Goal: Information Seeking & Learning: Learn about a topic

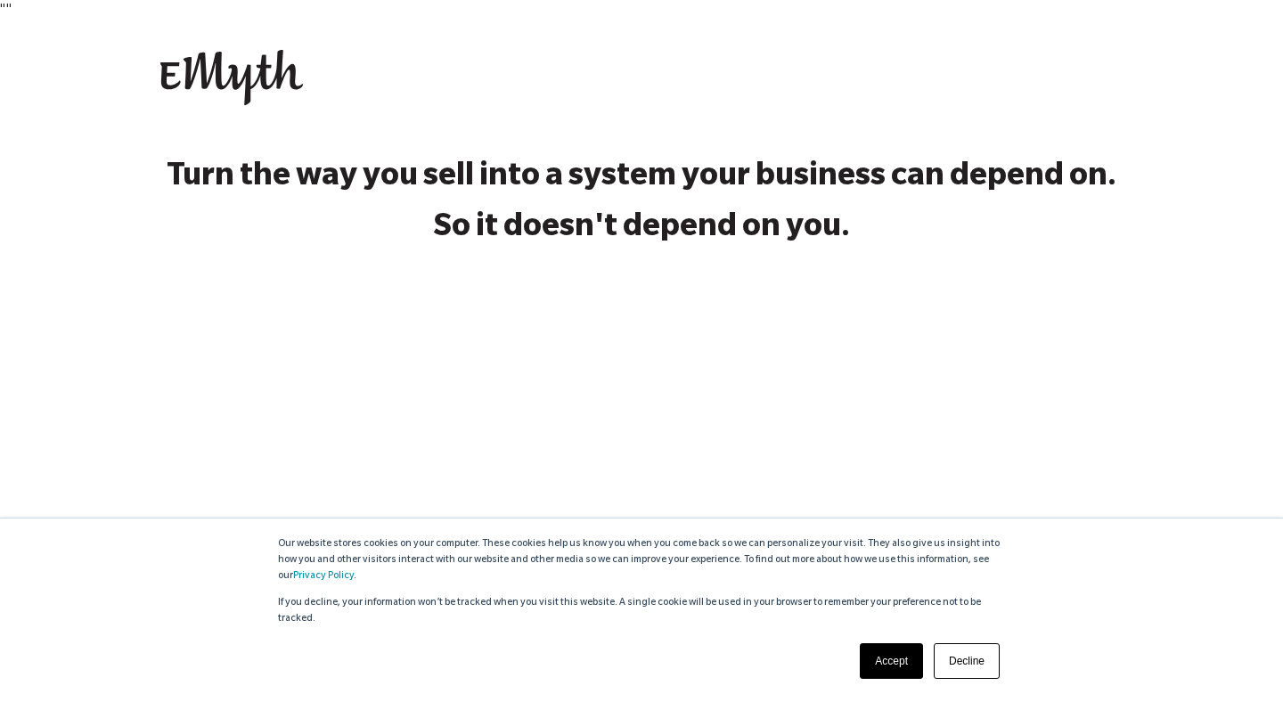
click at [975, 659] on link "Decline" at bounding box center [967, 661] width 66 height 36
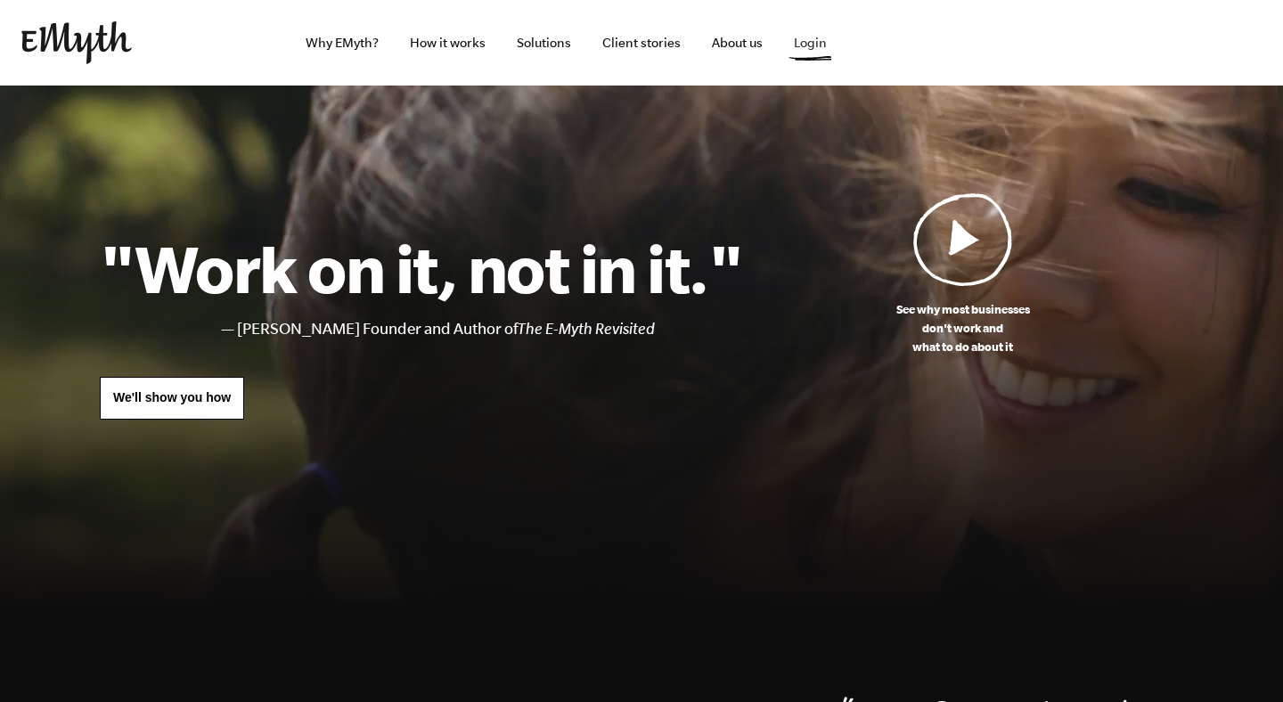
click at [806, 37] on link "Login" at bounding box center [810, 43] width 61 height 86
click at [538, 48] on link "Solutions" at bounding box center [543, 43] width 83 height 86
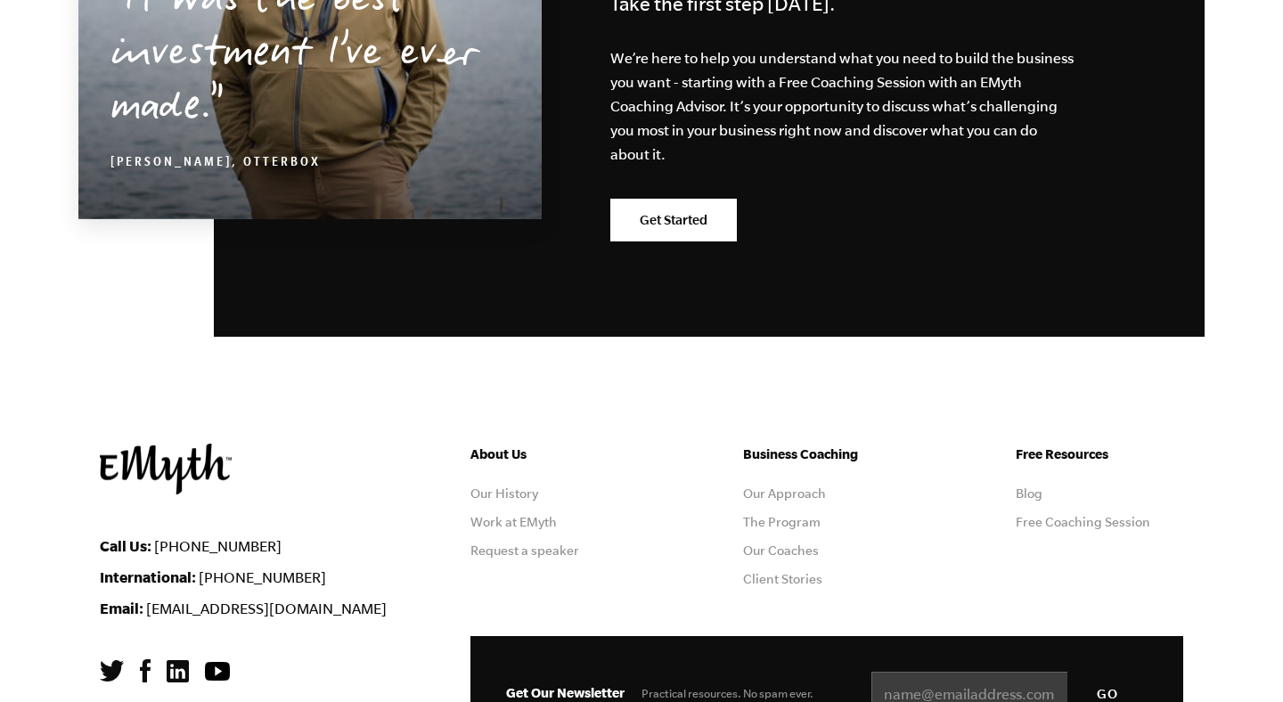
scroll to position [3141, 0]
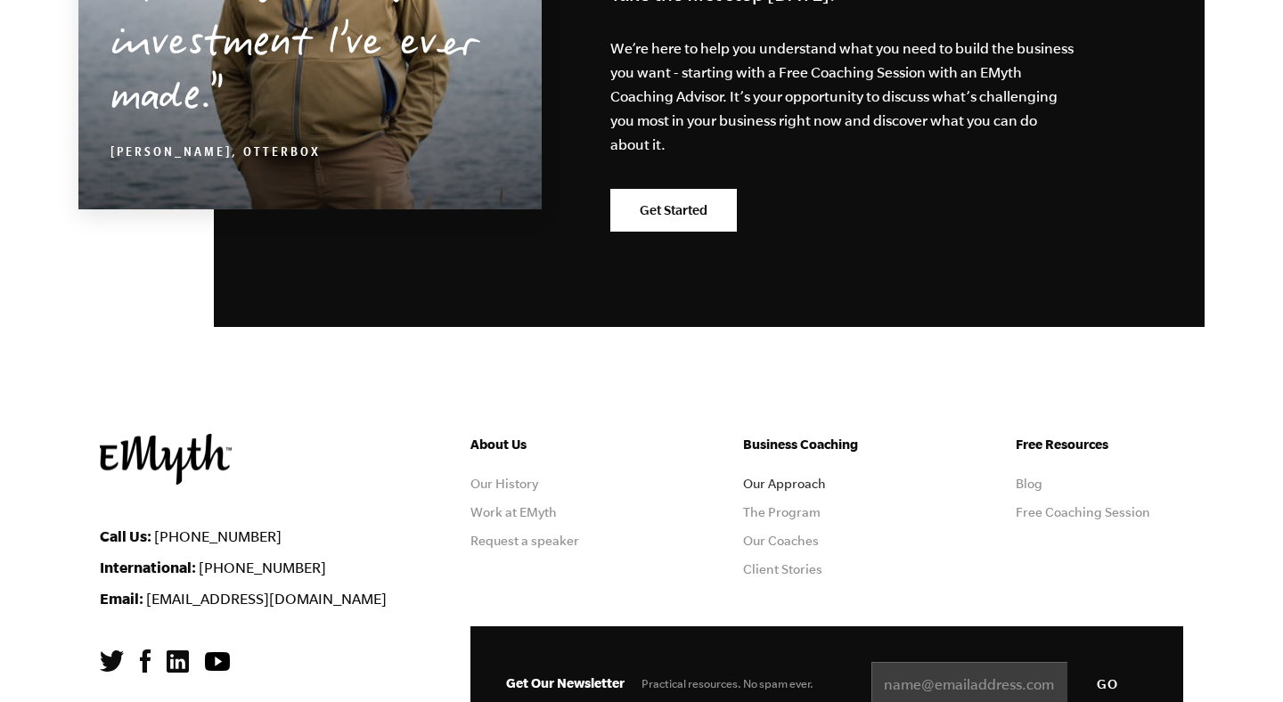
click at [775, 477] on link "Our Approach" at bounding box center [784, 484] width 83 height 14
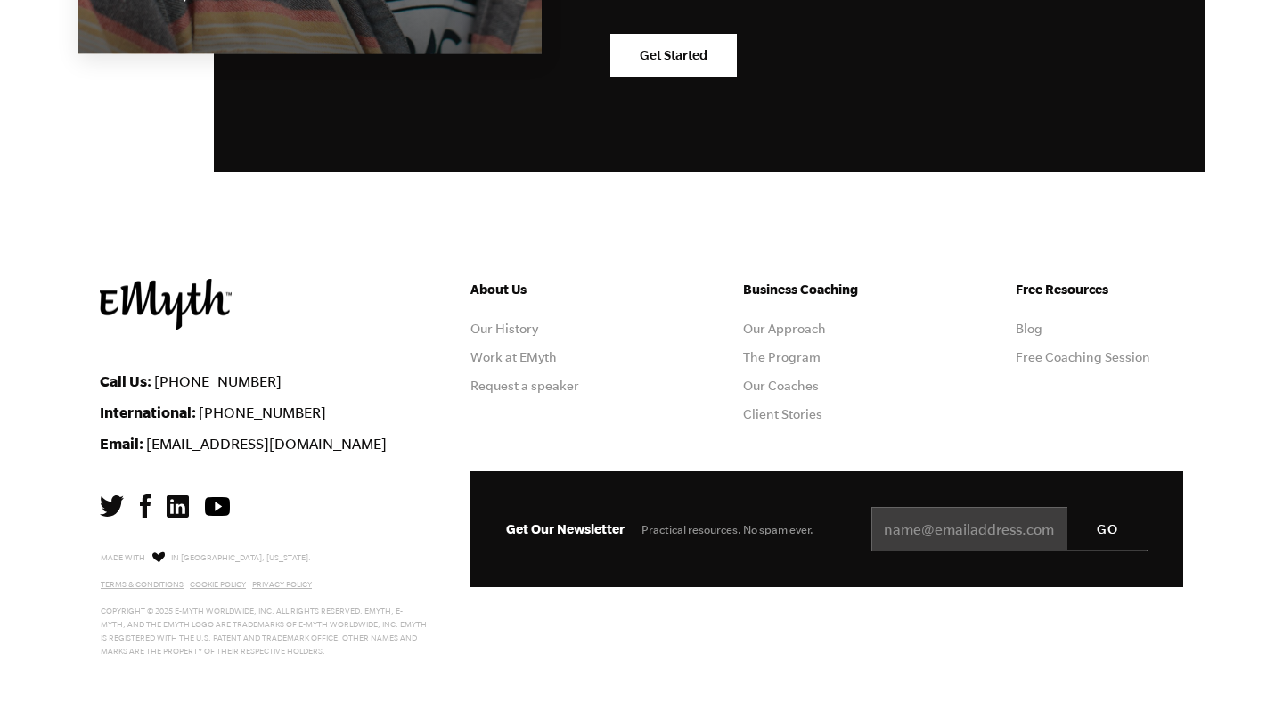
scroll to position [5699, 0]
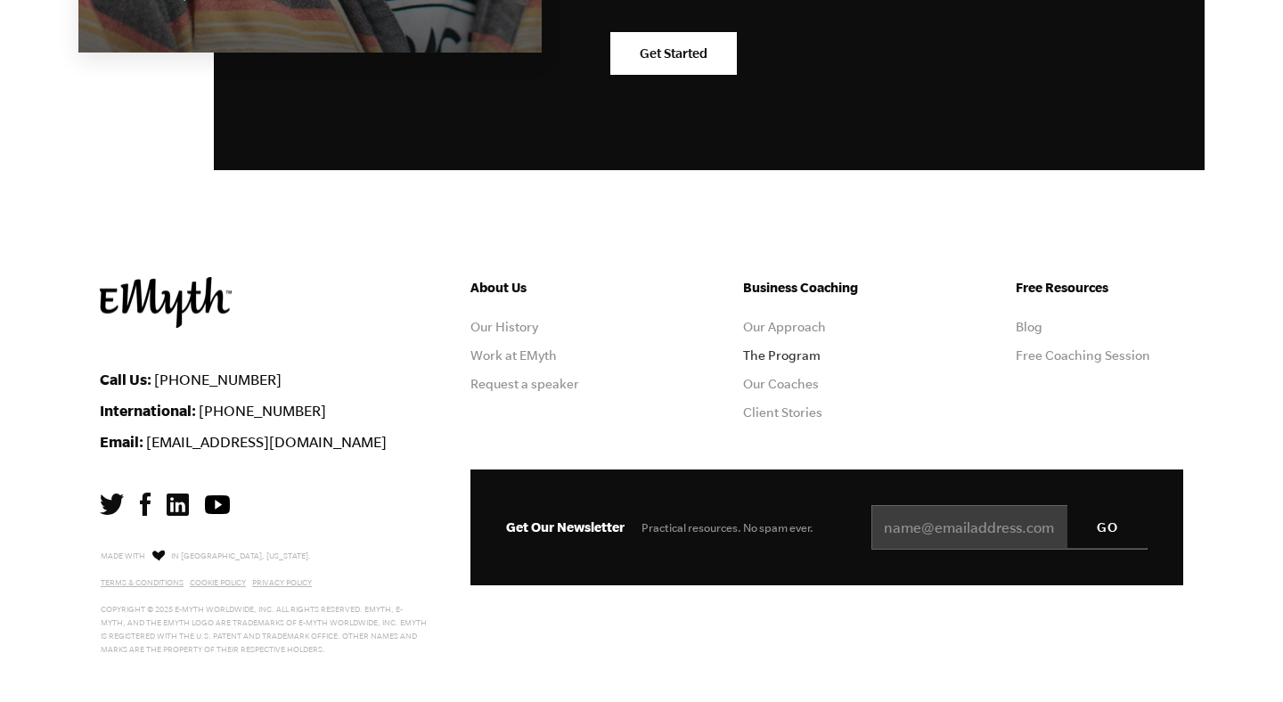
click at [777, 360] on link "The Program" at bounding box center [782, 355] width 78 height 14
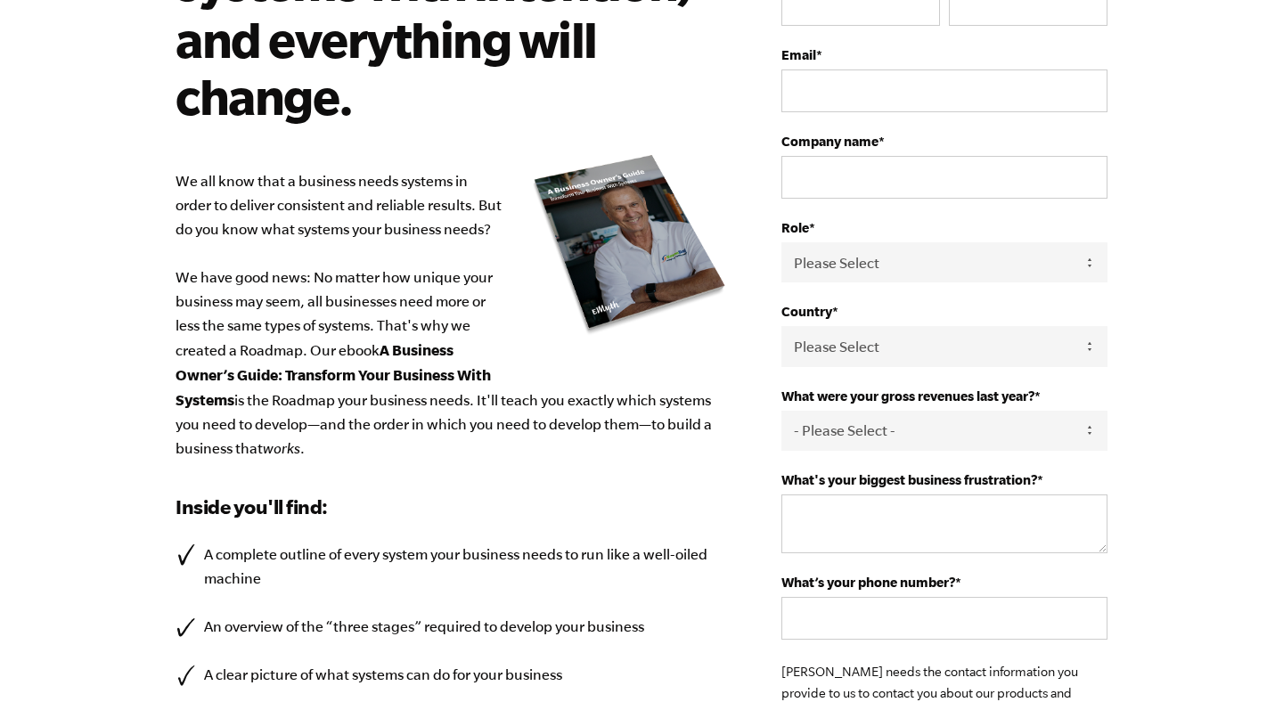
scroll to position [246, 0]
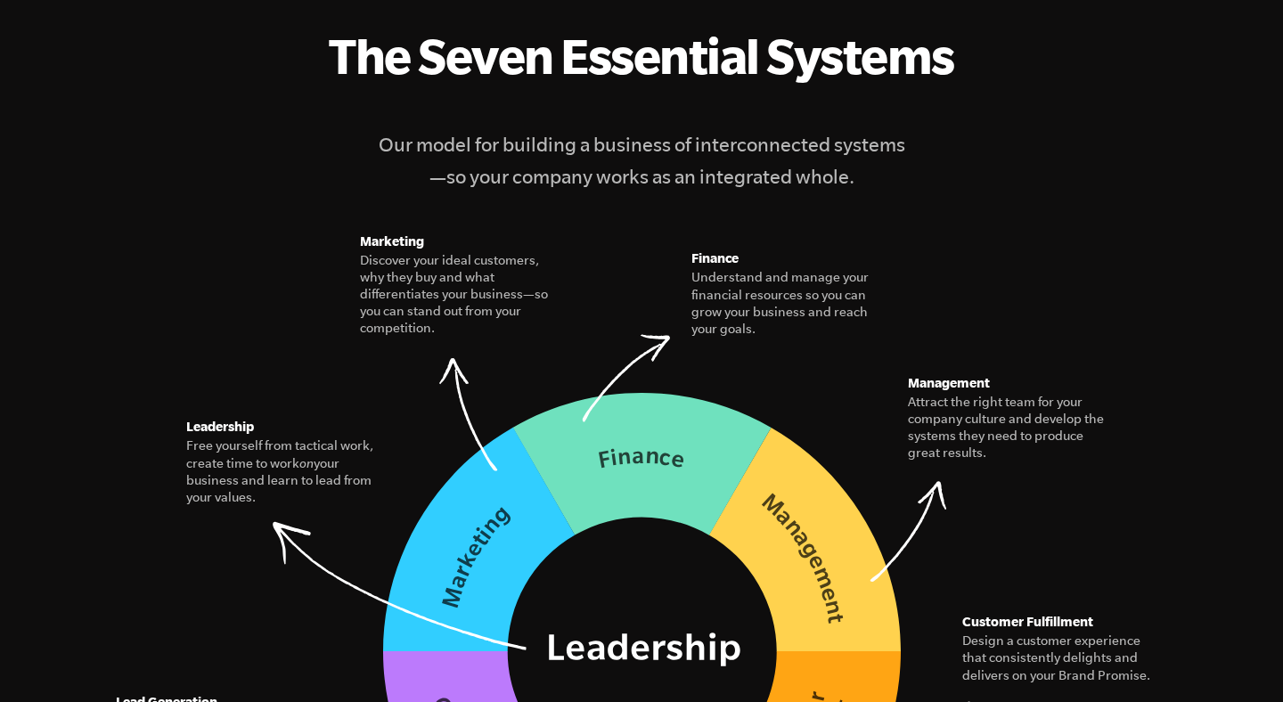
scroll to position [2349, 0]
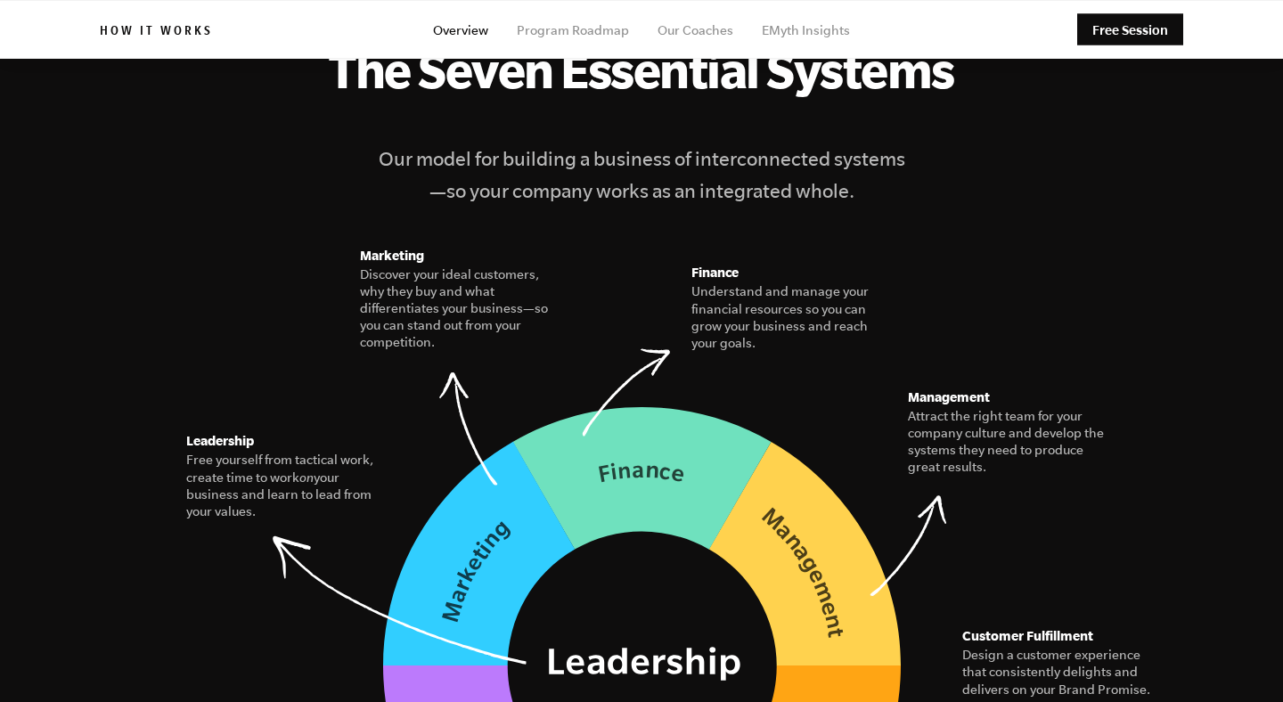
click at [609, 143] on h4 "Our model for building a business of interconnected systems—so your company wor…" at bounding box center [641, 175] width 535 height 64
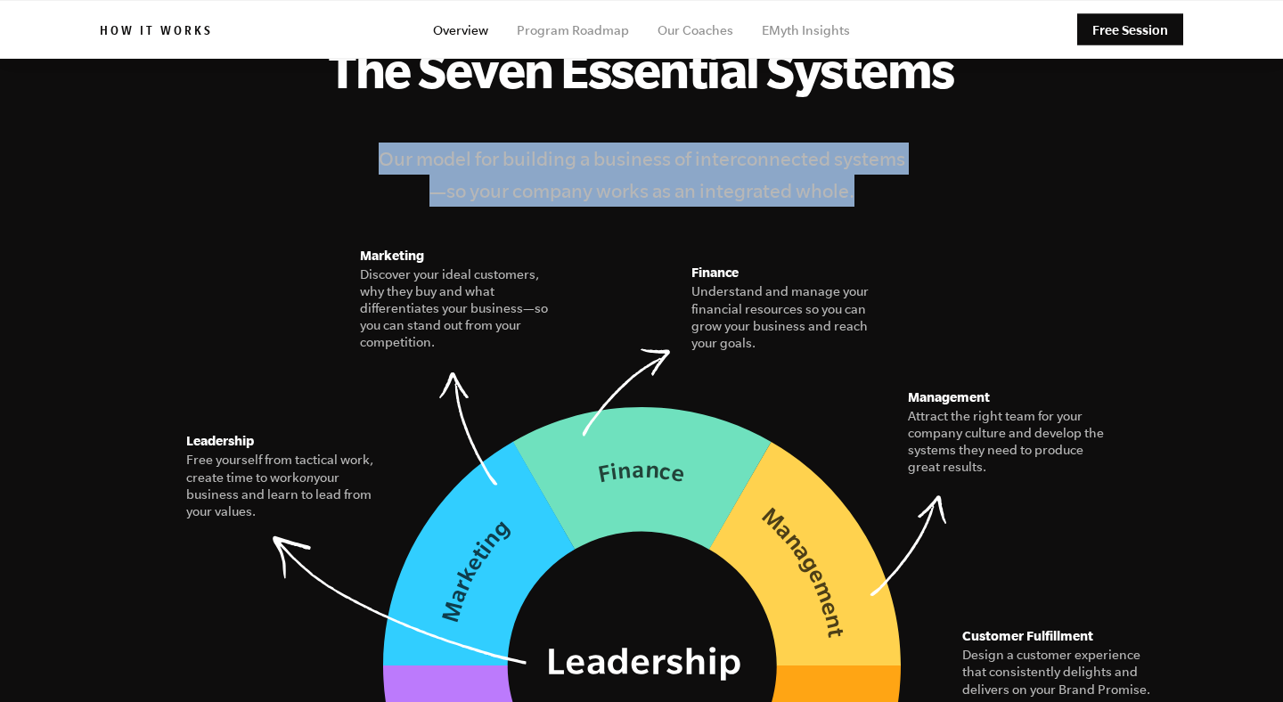
click at [609, 143] on h4 "Our model for building a business of interconnected systems—so your company wor…" at bounding box center [641, 175] width 535 height 64
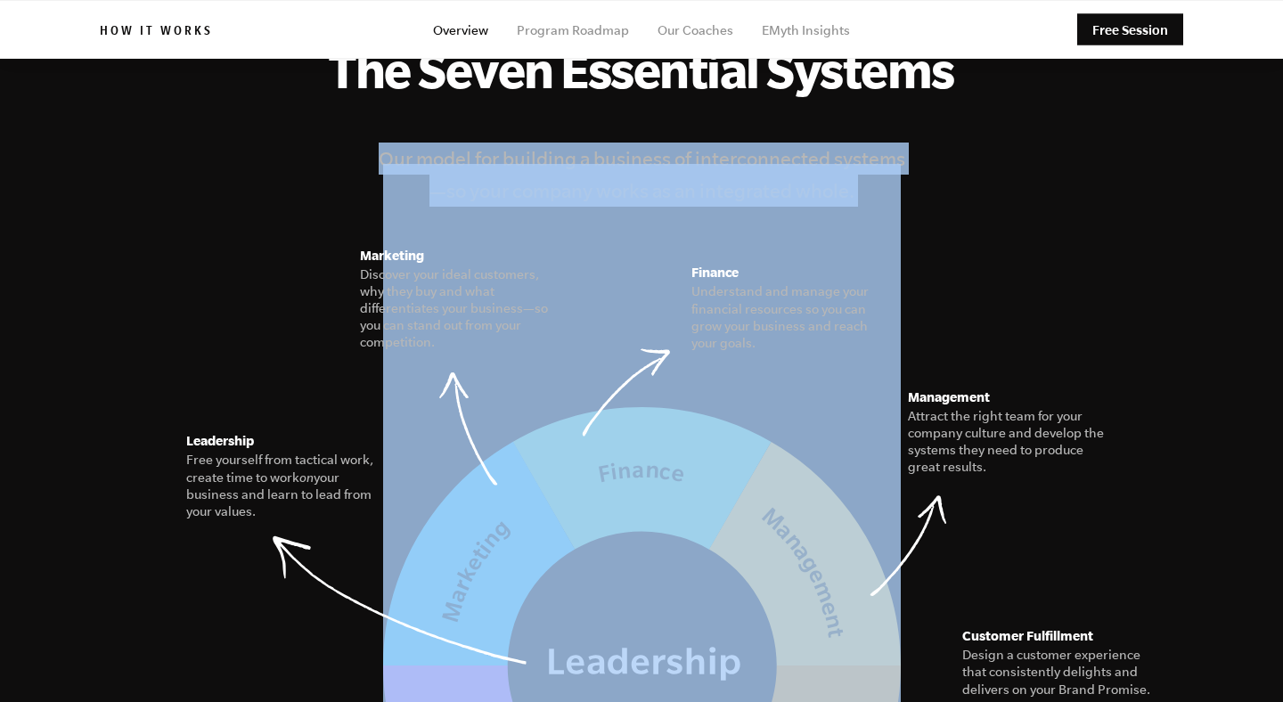
drag, startPoint x: 381, startPoint y: 124, endPoint x: 1060, endPoint y: 469, distance: 761.4
click at [1060, 469] on figure "The Seven Essential Systems Our model for building a business of interconnected…" at bounding box center [641, 484] width 1083 height 886
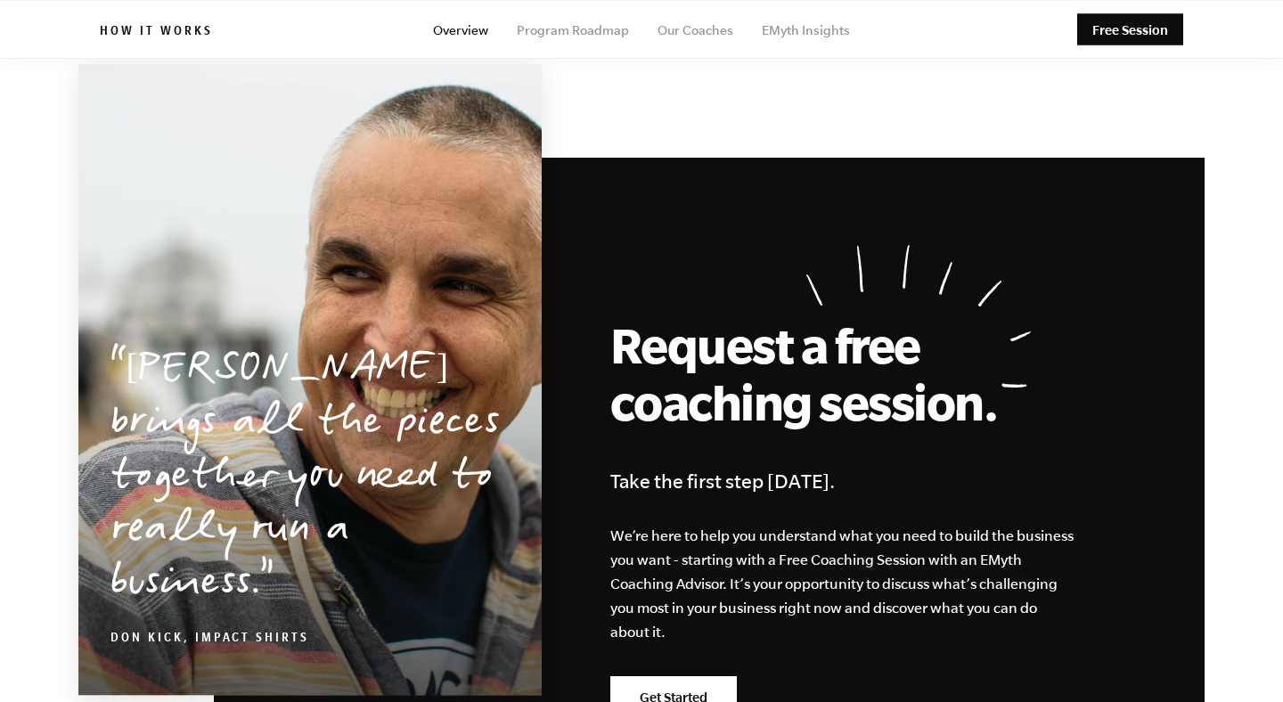
scroll to position [8299, 0]
